Goal: Task Accomplishment & Management: Use online tool/utility

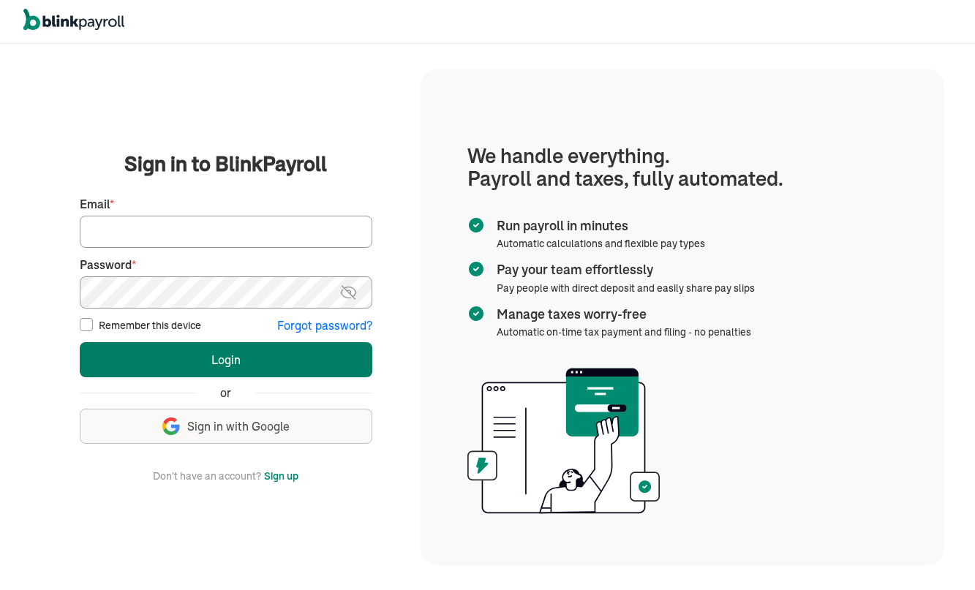
type input "[EMAIL_ADDRESS][DOMAIN_NAME]"
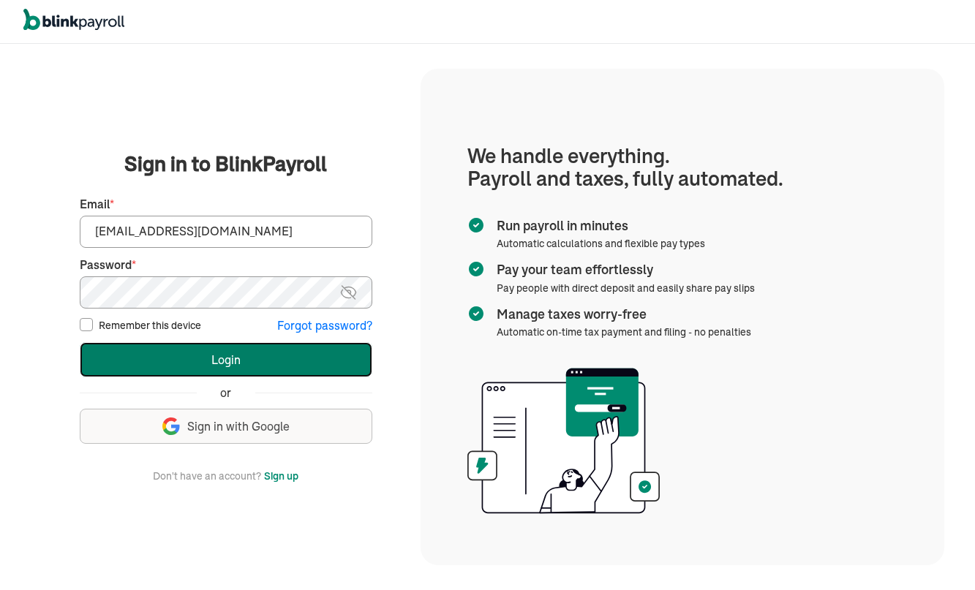
click at [233, 353] on button "Login" at bounding box center [226, 359] width 293 height 35
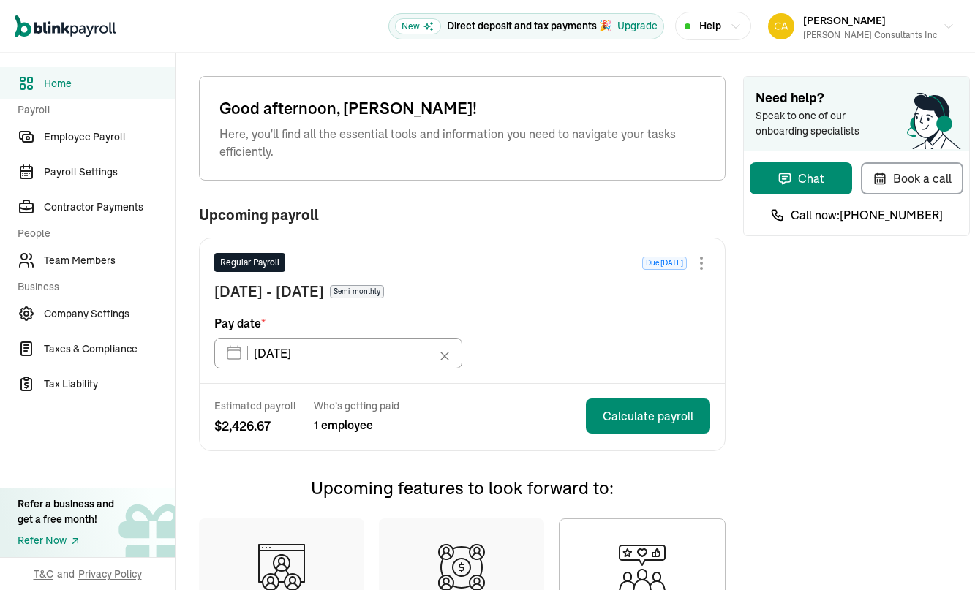
click at [700, 263] on div at bounding box center [701, 263] width 3 height 3
click at [584, 300] on span "Skip this payroll" at bounding box center [601, 297] width 84 height 15
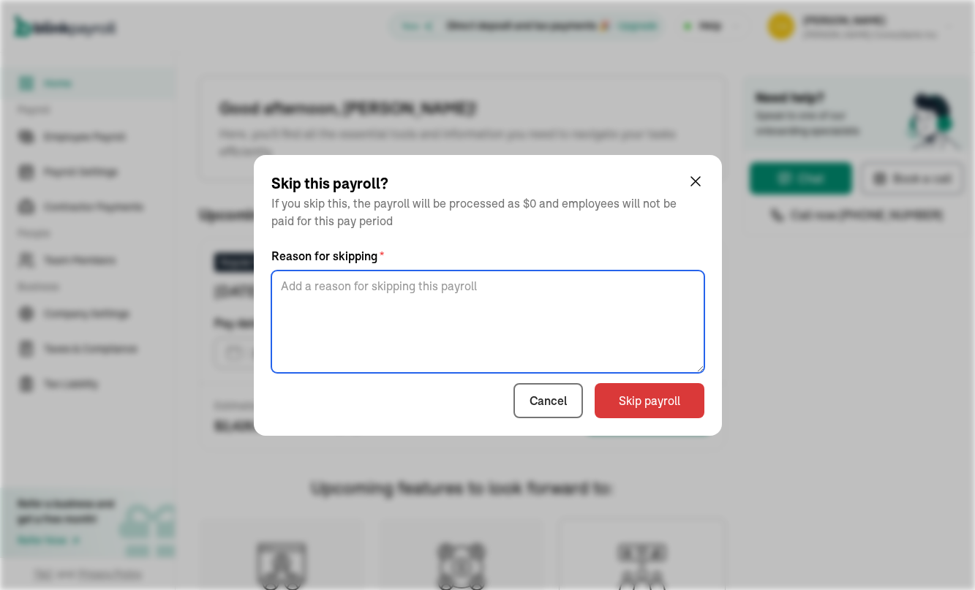
click at [339, 289] on textarea at bounding box center [487, 322] width 433 height 102
type textarea "no money from the business"
click at [645, 405] on button "Skip payroll" at bounding box center [650, 400] width 110 height 35
